Goal: Task Accomplishment & Management: Use online tool/utility

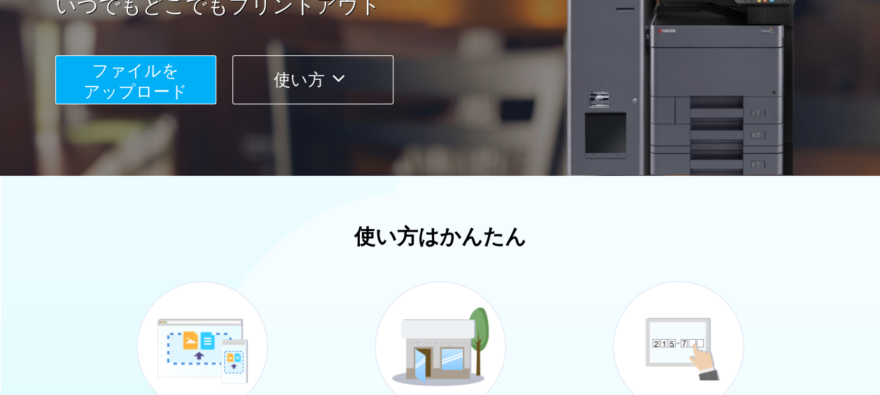
scroll to position [280, 0]
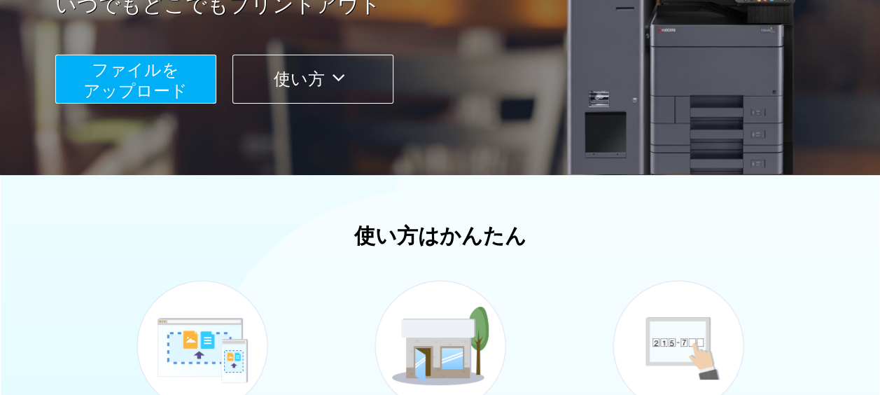
click at [134, 75] on span "ファイルを ​​アップロード" at bounding box center [135, 80] width 104 height 40
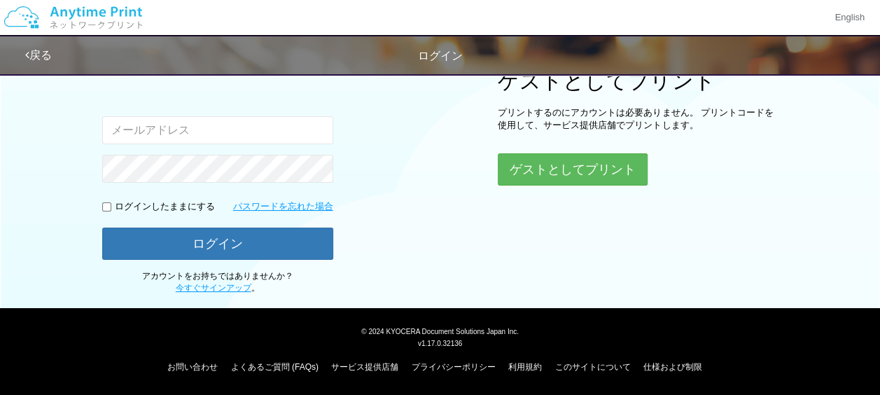
scroll to position [172, 0]
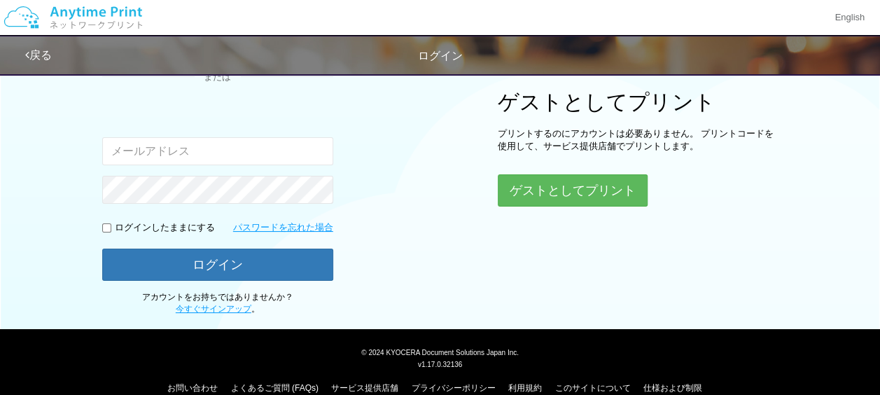
click at [108, 153] on input "email" at bounding box center [217, 151] width 231 height 28
type input "[EMAIL_ADDRESS][DOMAIN_NAME]"
drag, startPoint x: 98, startPoint y: 221, endPoint x: 106, endPoint y: 227, distance: 9.5
click at [102, 221] on div "ログインしたままにする" at bounding box center [158, 227] width 113 height 13
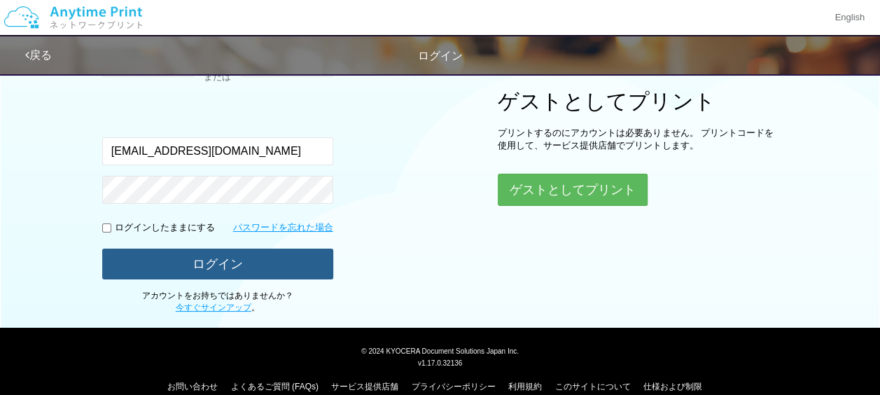
click at [204, 264] on button "ログイン" at bounding box center [217, 263] width 231 height 31
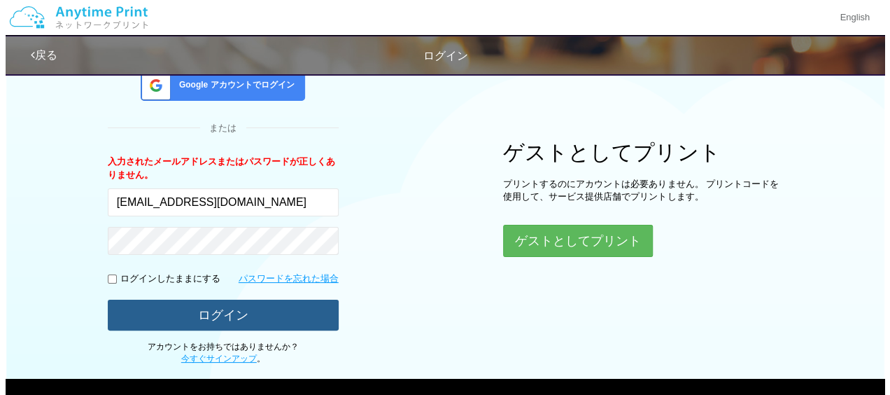
scroll to position [190, 0]
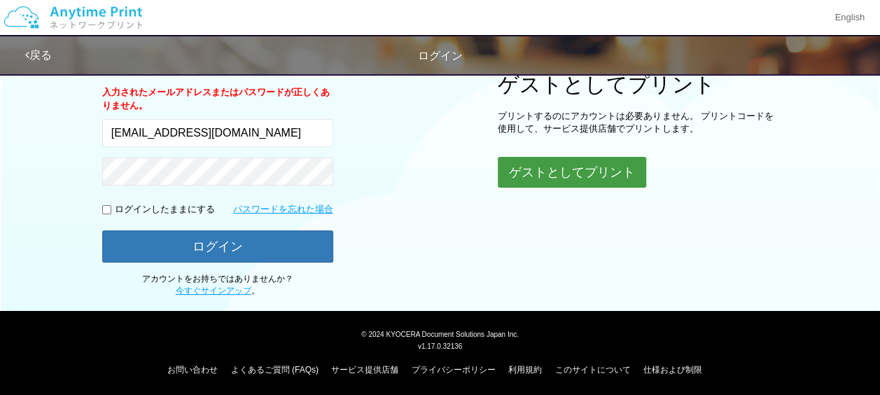
click at [532, 169] on button "ゲストとしてプリント" at bounding box center [571, 172] width 148 height 31
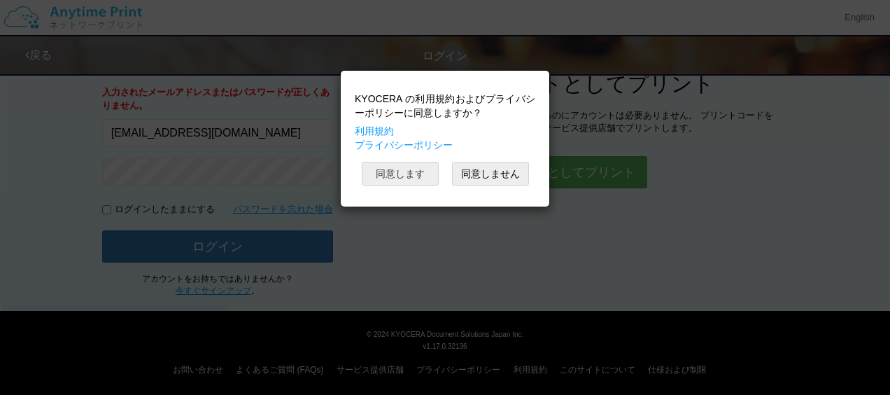
click at [402, 171] on button "同意します" at bounding box center [400, 174] width 77 height 24
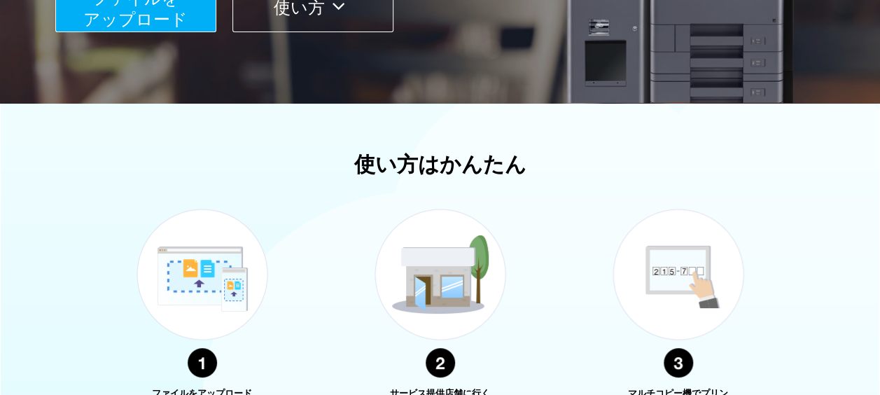
scroll to position [420, 0]
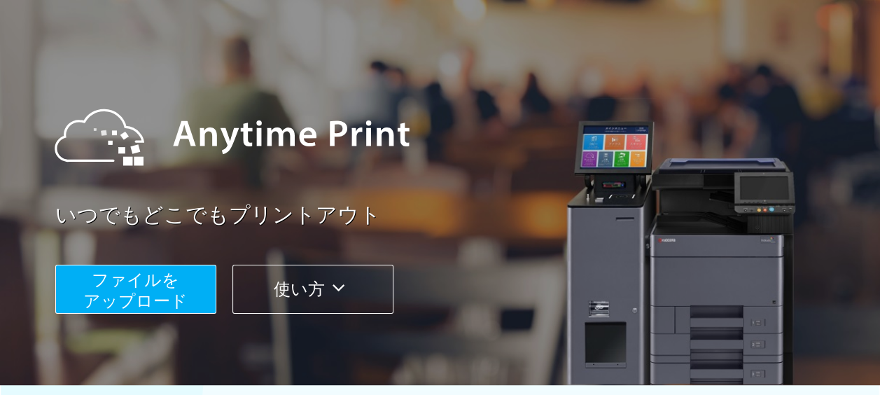
click at [313, 287] on button "使い方" at bounding box center [312, 288] width 161 height 49
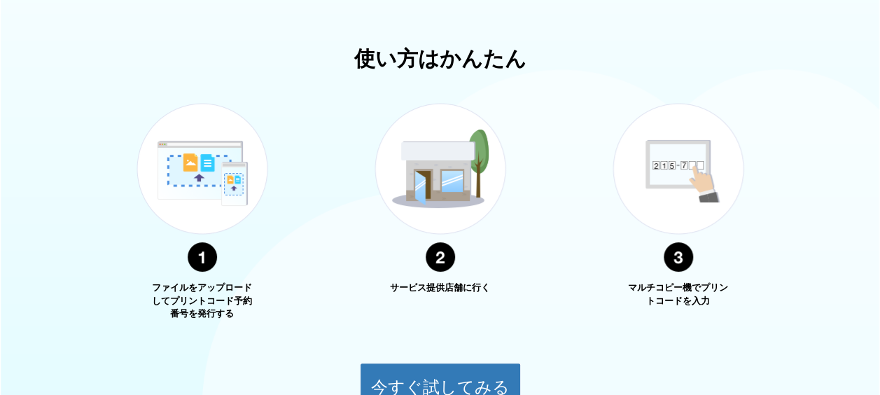
scroll to position [504, 0]
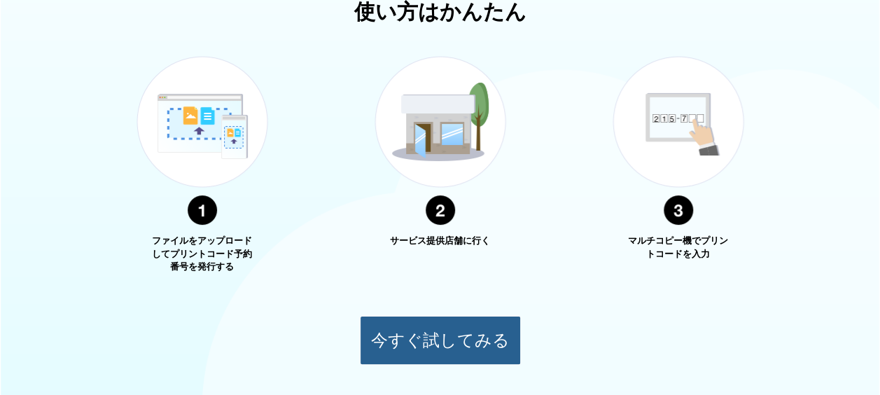
click at [428, 342] on button "今すぐ試してみる" at bounding box center [440, 340] width 161 height 49
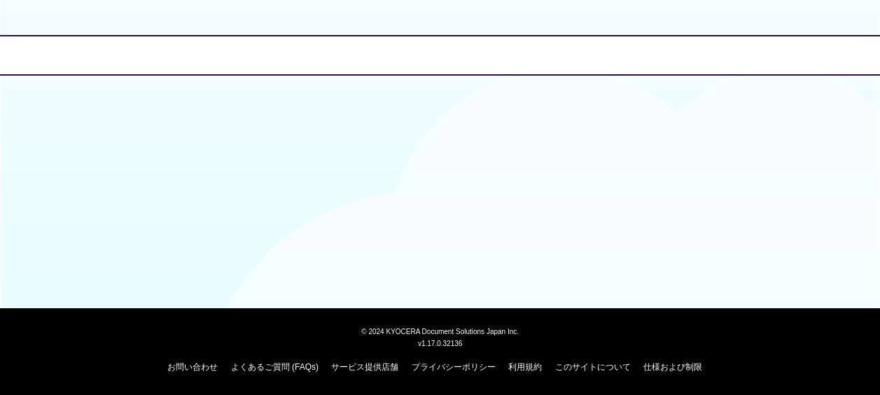
scroll to position [191, 0]
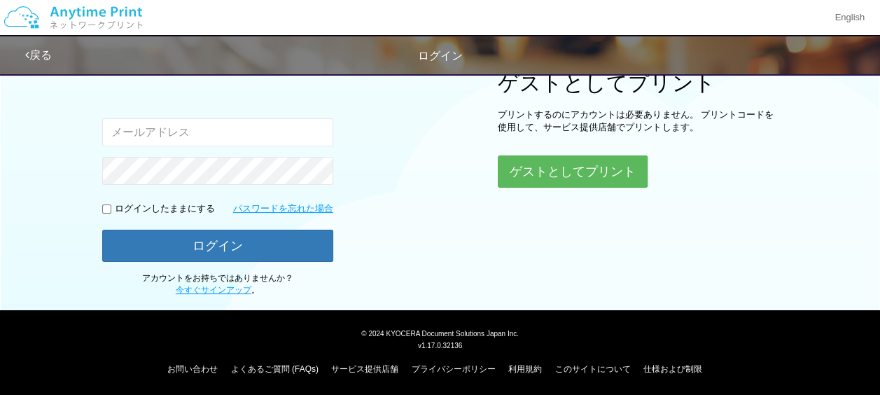
click at [109, 129] on input "email" at bounding box center [217, 132] width 231 height 28
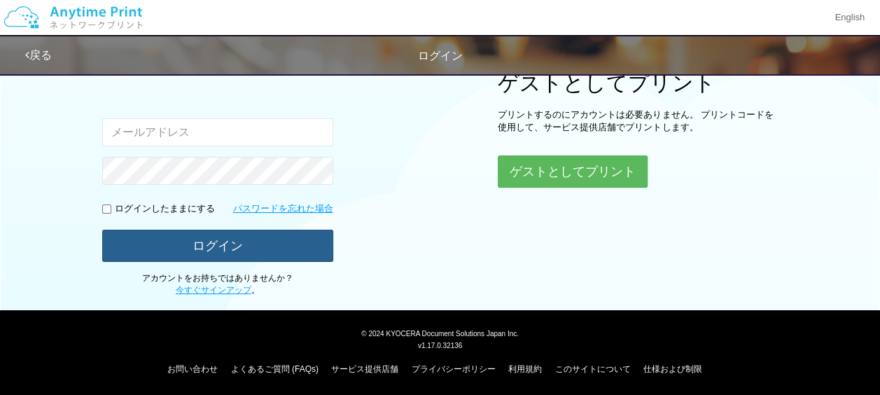
type input "[EMAIL_ADDRESS][DOMAIN_NAME]"
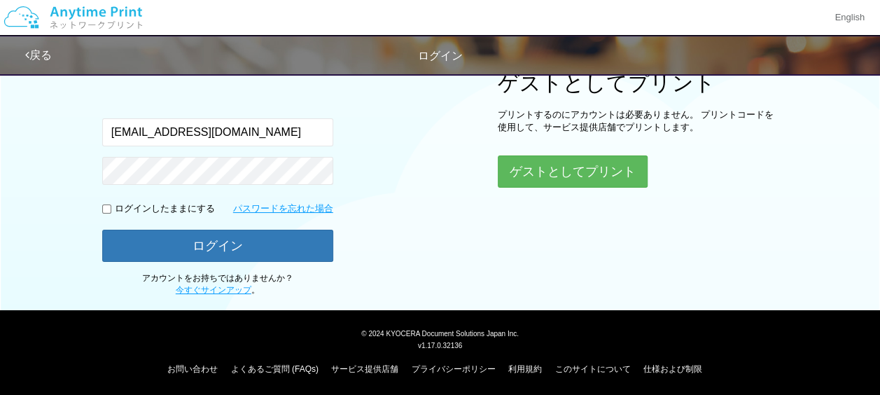
scroll to position [51, 0]
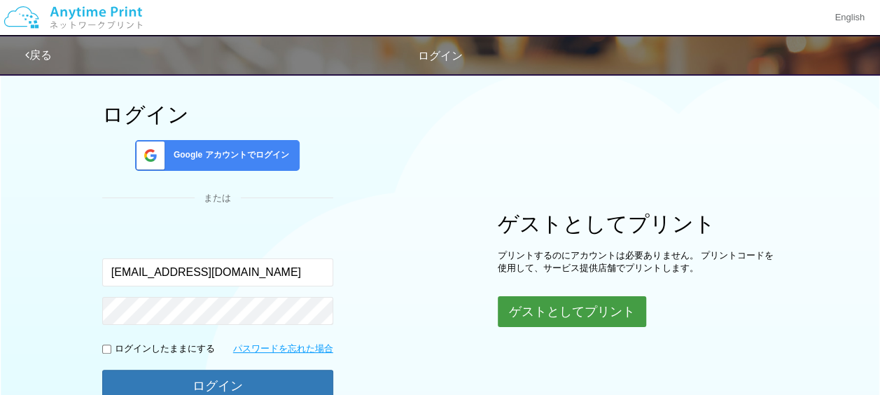
click at [568, 308] on button "ゲストとしてプリント" at bounding box center [571, 311] width 148 height 31
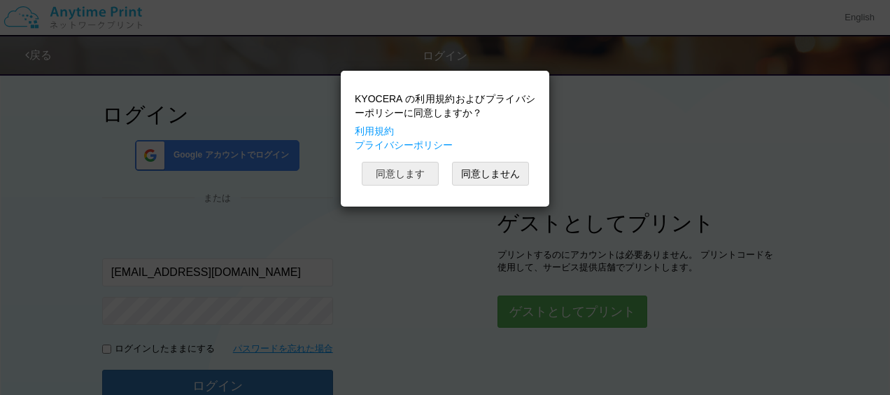
click at [397, 169] on button "同意します" at bounding box center [400, 174] width 77 height 24
